Goal: Information Seeking & Learning: Find specific fact

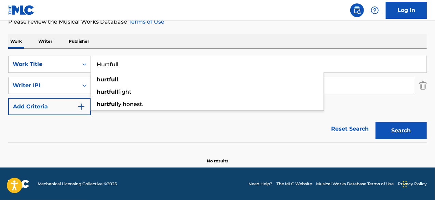
drag, startPoint x: 434, startPoint y: 83, endPoint x: 423, endPoint y: 86, distance: 11.3
click at [433, 84] on div "The MLC Public Work Search The accuracy and completeness of The MLC's data is d…" at bounding box center [217, 52] width 435 height 223
click at [423, 86] on img "Search Form" at bounding box center [423, 85] width 8 height 17
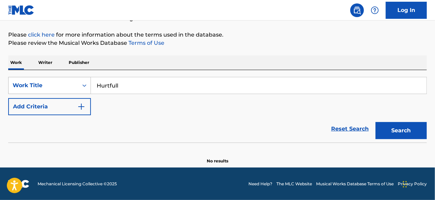
click at [83, 87] on icon "Search Form" at bounding box center [84, 85] width 7 height 7
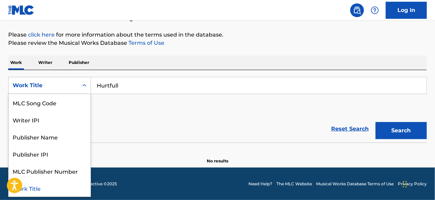
scroll to position [0, 0]
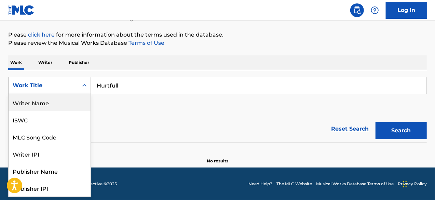
click at [74, 104] on div "Writer Name" at bounding box center [50, 102] width 82 height 17
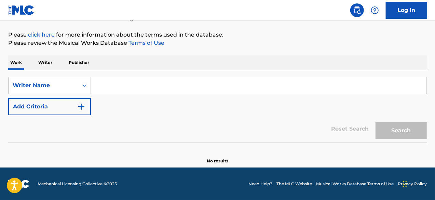
click at [138, 89] on input "Search Form" at bounding box center [258, 85] width 335 height 16
paste input "[PERSON_NAME]"
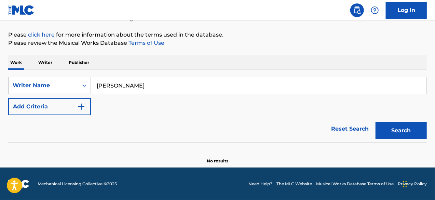
click at [375, 122] on button "Search" at bounding box center [400, 130] width 51 height 17
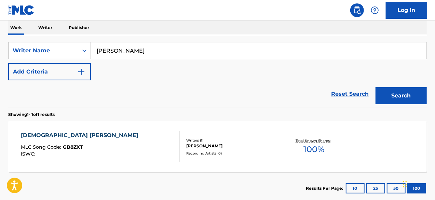
scroll to position [82, 0]
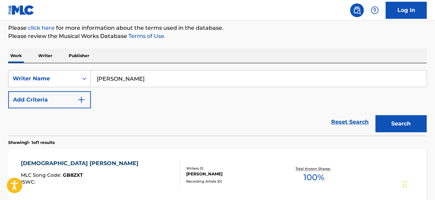
click at [152, 83] on input "[PERSON_NAME]" at bounding box center [258, 78] width 335 height 16
paste input "[PERSON_NAME]'[PERSON_NAME]"
click at [375, 115] on button "Search" at bounding box center [400, 123] width 51 height 17
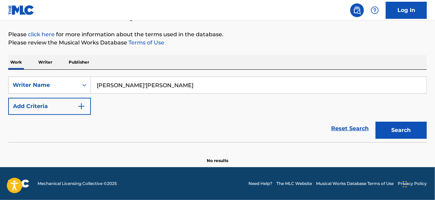
scroll to position [75, 0]
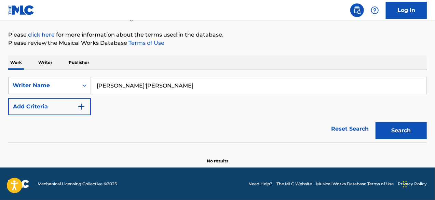
click at [159, 84] on input "[PERSON_NAME]'[PERSON_NAME]" at bounding box center [258, 85] width 335 height 16
paste input "[PERSON_NAME] [PERSON_NAME]"
type input "[PERSON_NAME]"
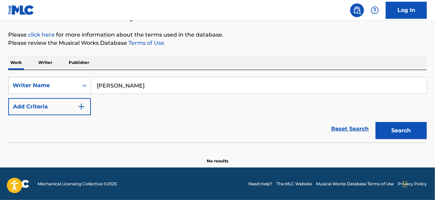
click at [375, 122] on button "Search" at bounding box center [400, 130] width 51 height 17
